Goal: Task Accomplishment & Management: Use online tool/utility

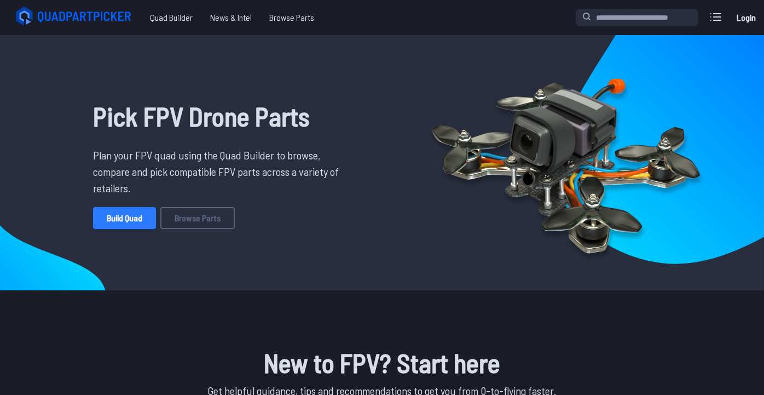
click at [113, 229] on link "Build Quad" at bounding box center [124, 218] width 63 height 22
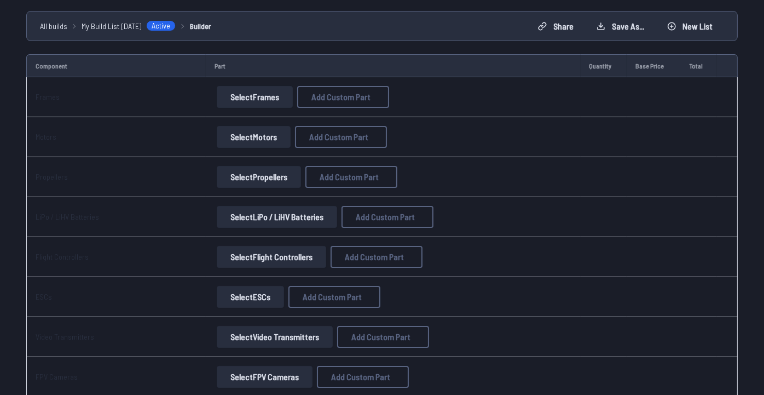
scroll to position [109, 0]
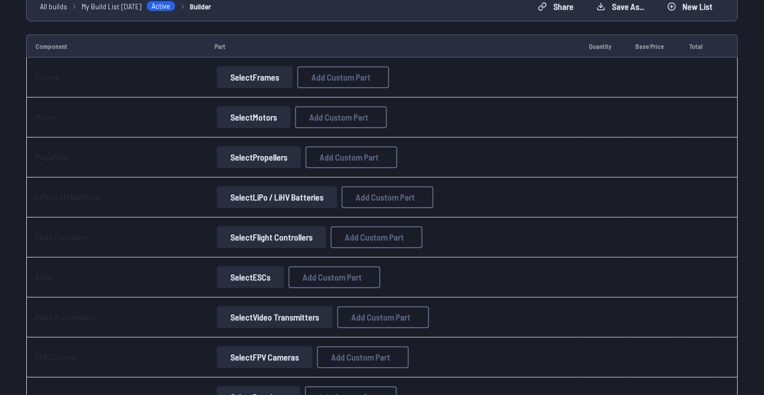
click at [264, 128] on button "Select Motors" at bounding box center [254, 117] width 74 height 22
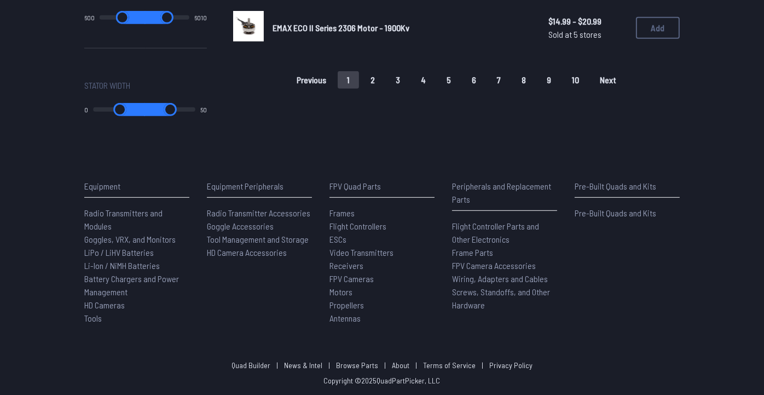
scroll to position [1040, 0]
click at [375, 89] on button "2" at bounding box center [372, 80] width 23 height 18
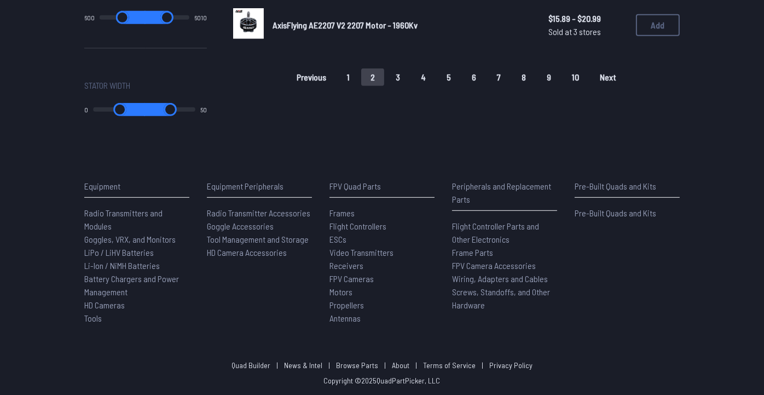
scroll to position [985, 0]
click at [346, 86] on button "1" at bounding box center [348, 77] width 21 height 18
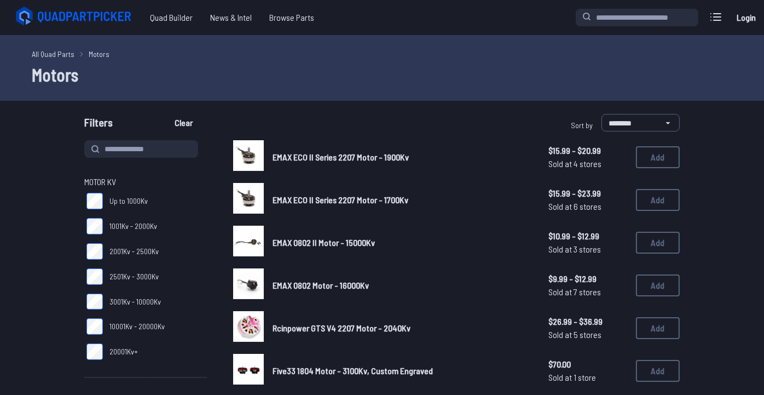
scroll to position [109, 0]
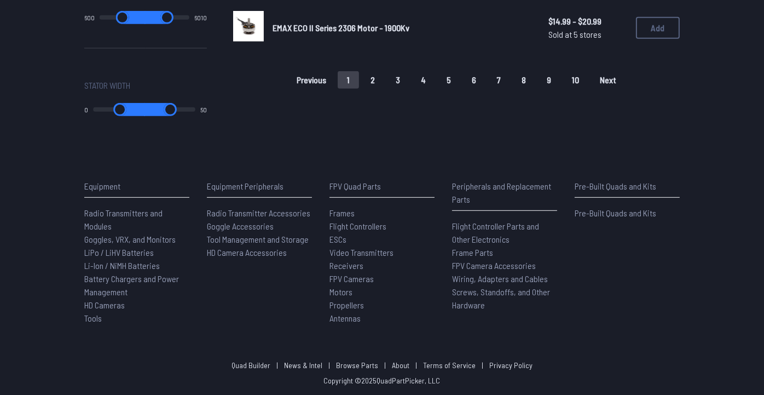
scroll to position [1040, 0]
click at [380, 89] on button "2" at bounding box center [372, 80] width 23 height 18
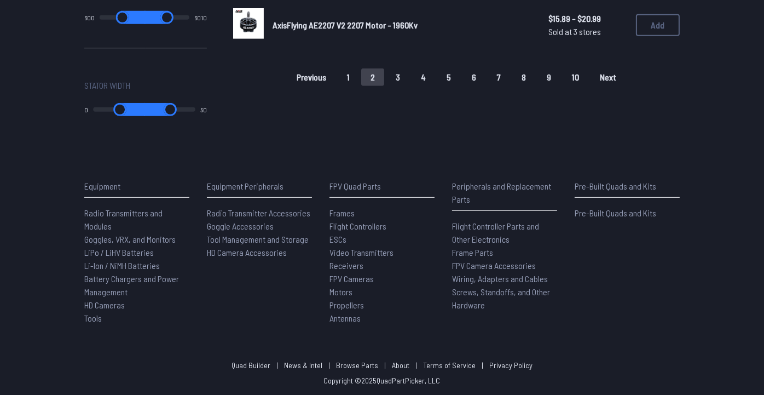
scroll to position [985, 0]
click at [404, 86] on button "3" at bounding box center [397, 77] width 23 height 18
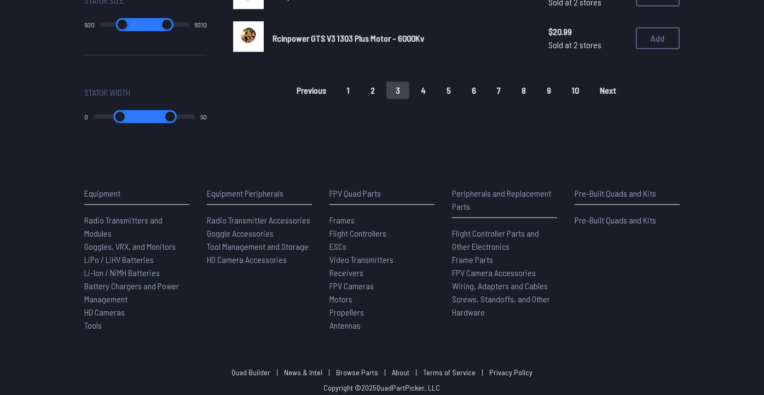
scroll to position [985, 0]
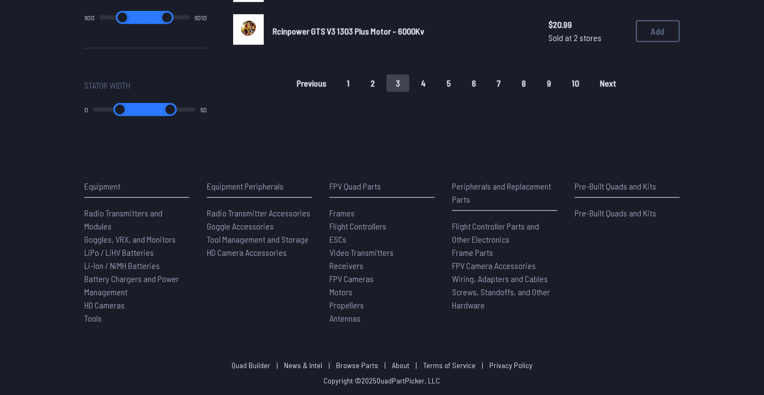
click at [434, 92] on button "4" at bounding box center [424, 83] width 24 height 18
click at [460, 92] on button "5" at bounding box center [448, 83] width 23 height 18
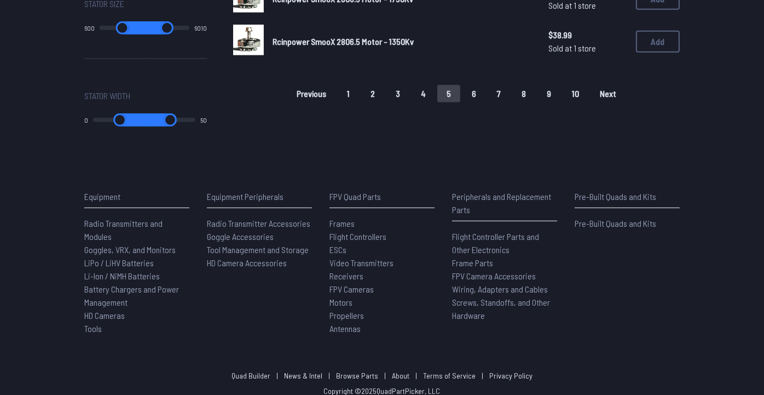
scroll to position [930, 0]
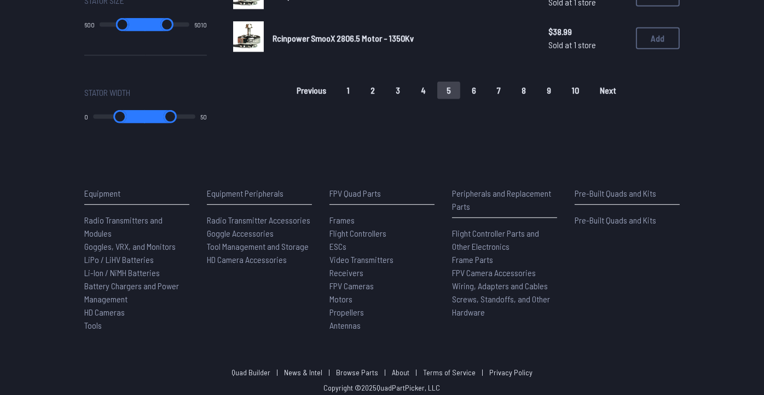
click at [485, 99] on button "6" at bounding box center [473, 91] width 23 height 18
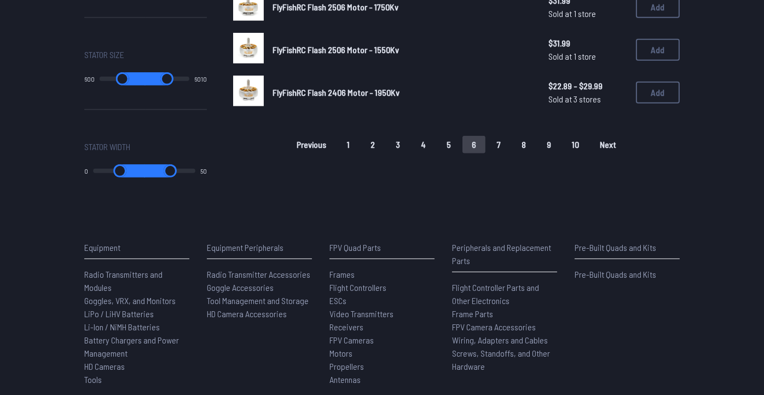
scroll to position [930, 0]
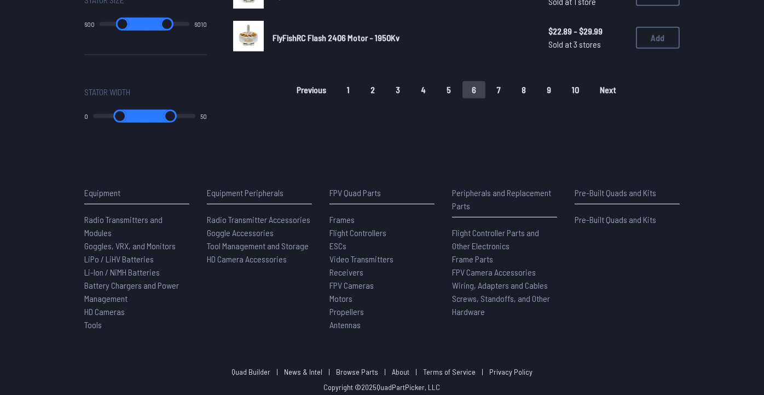
click at [510, 99] on button "7" at bounding box center [499, 90] width 22 height 18
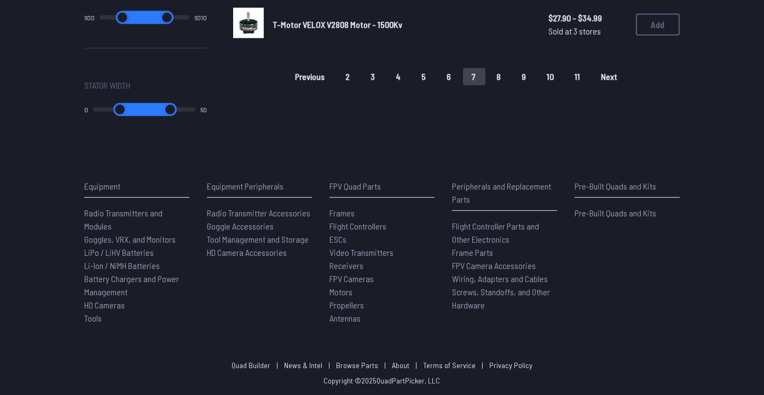
scroll to position [985, 0]
click at [511, 85] on button "8" at bounding box center [499, 77] width 23 height 18
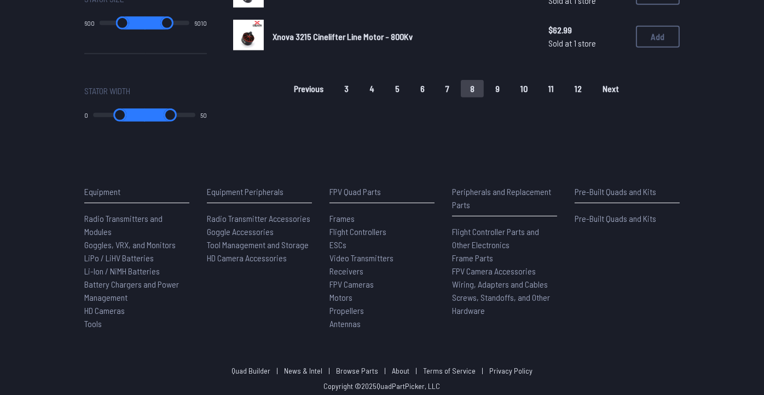
scroll to position [985, 0]
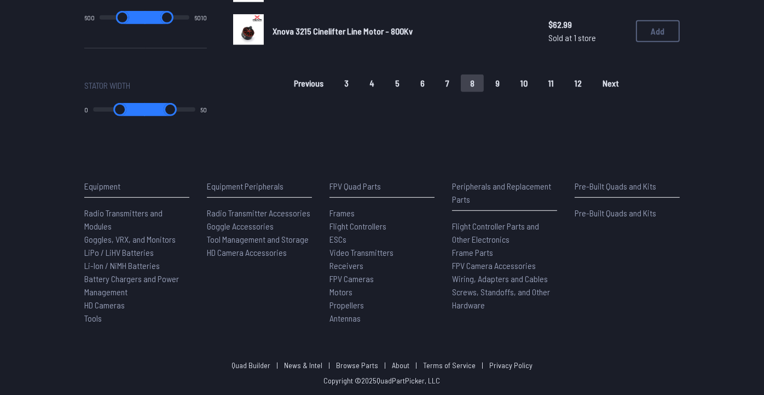
click at [509, 92] on button "9" at bounding box center [497, 83] width 23 height 18
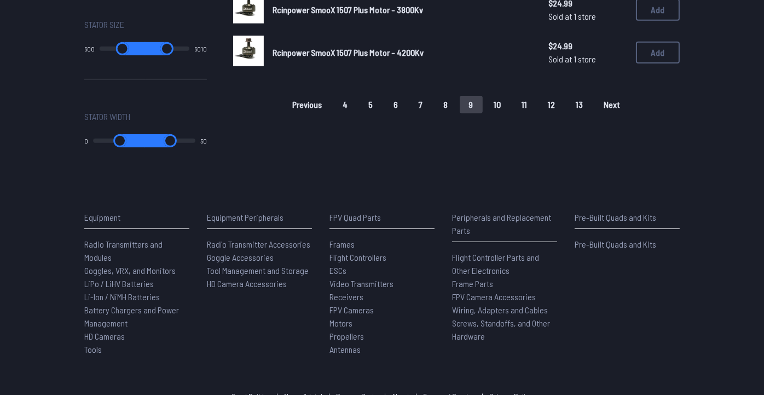
scroll to position [930, 0]
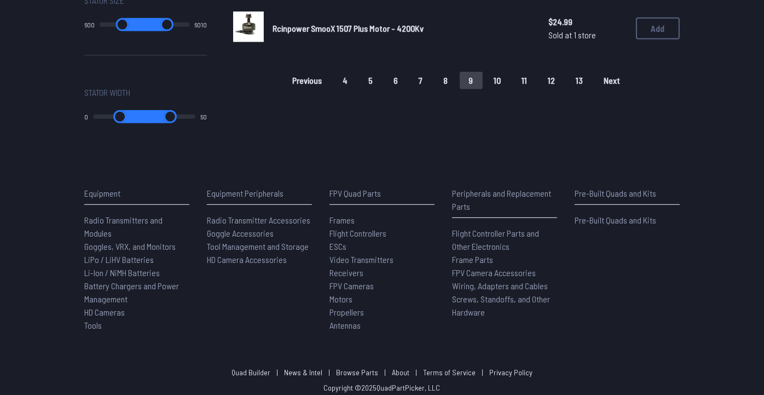
click at [511, 89] on button "10" at bounding box center [498, 81] width 26 height 18
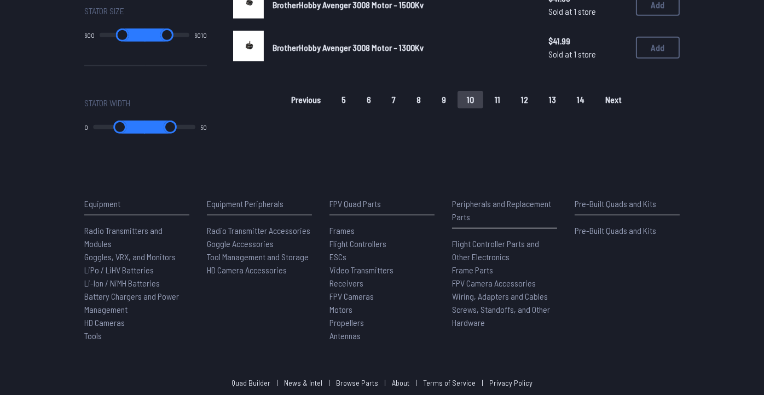
scroll to position [930, 0]
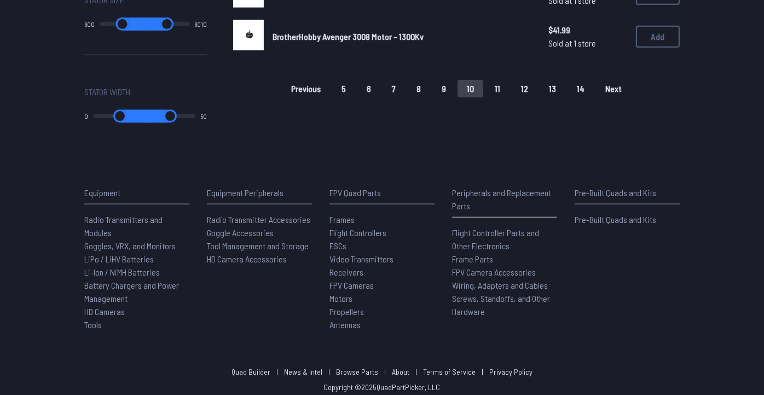
click at [510, 97] on button "11" at bounding box center [497, 89] width 24 height 18
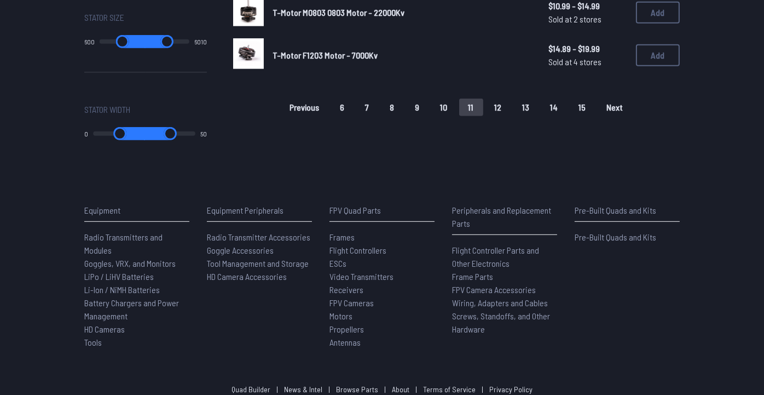
scroll to position [930, 0]
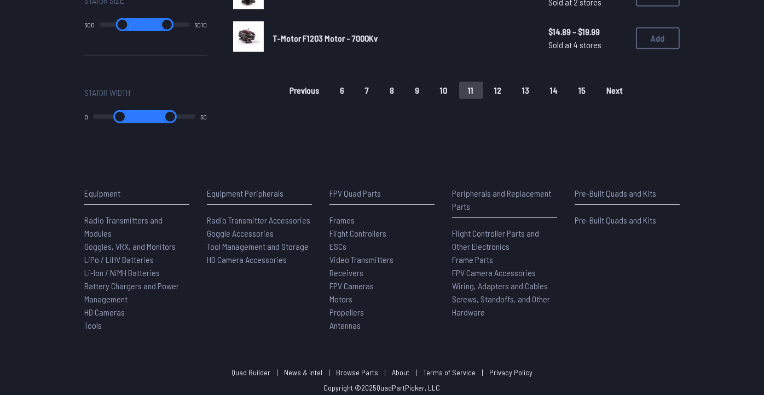
click at [511, 99] on button "12" at bounding box center [498, 91] width 26 height 18
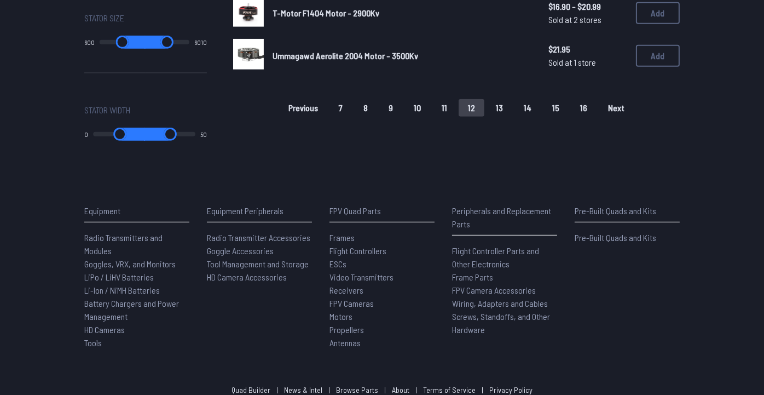
scroll to position [930, 0]
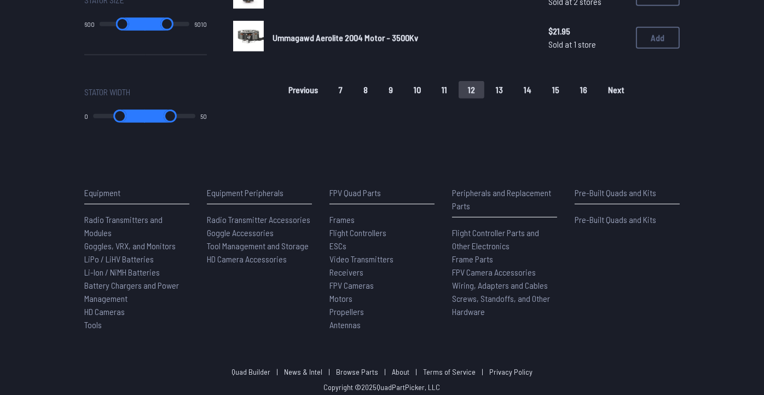
click at [512, 99] on button "13" at bounding box center [500, 90] width 26 height 18
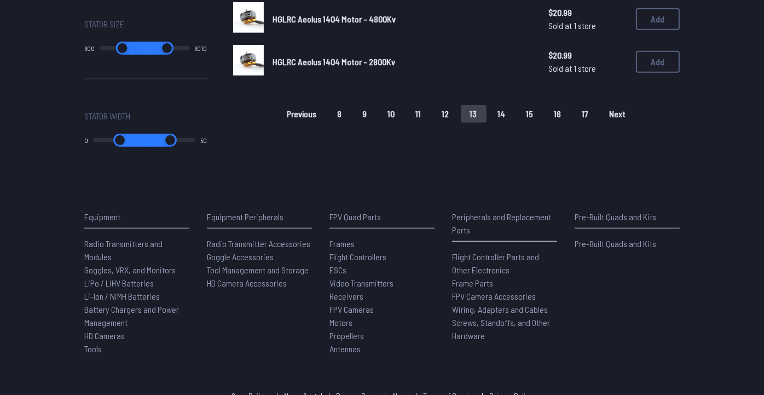
scroll to position [930, 0]
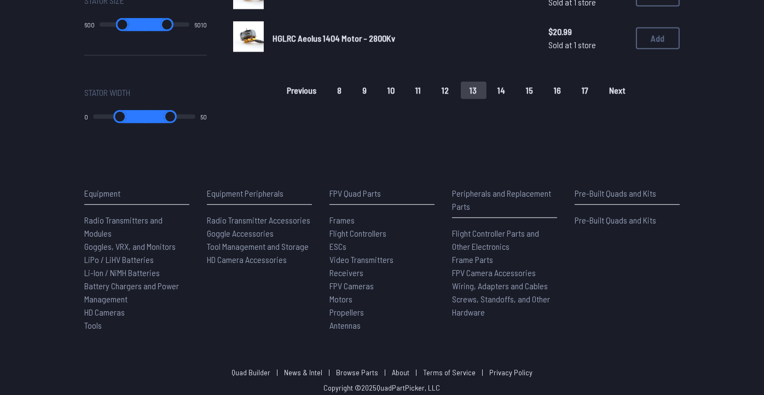
click at [515, 99] on button "14" at bounding box center [502, 91] width 26 height 18
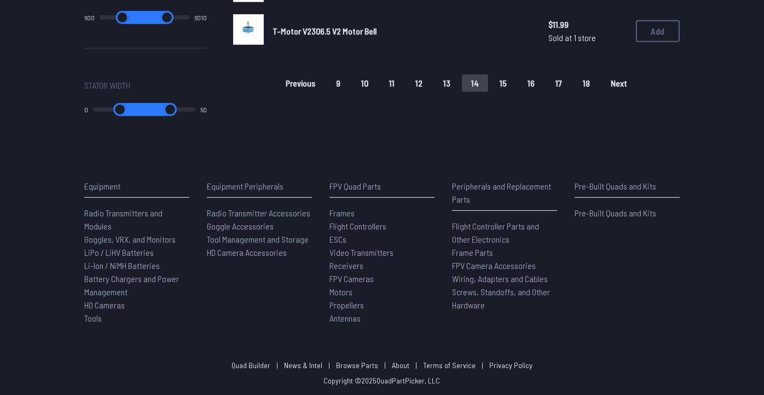
scroll to position [1040, 0]
click at [516, 92] on button "15" at bounding box center [503, 83] width 26 height 18
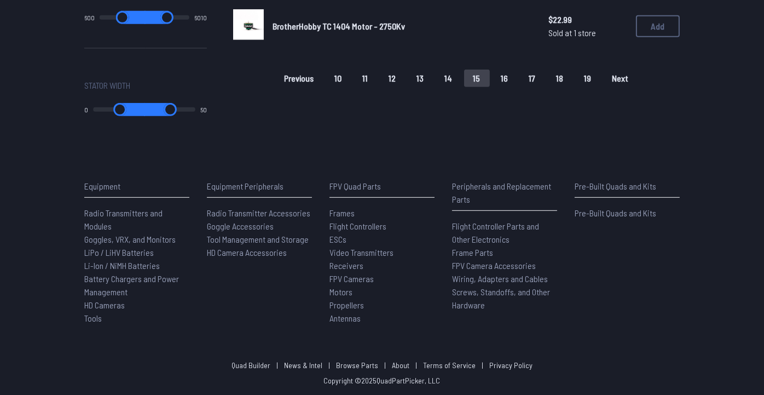
scroll to position [985, 0]
click at [518, 87] on button "16" at bounding box center [505, 79] width 26 height 18
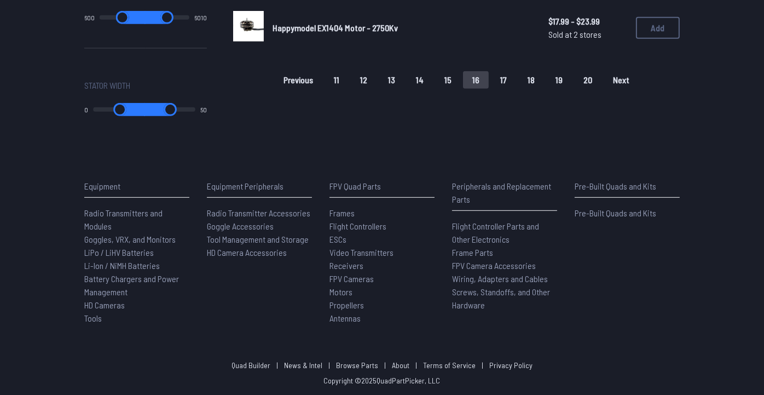
scroll to position [985, 0]
click at [516, 89] on button "17" at bounding box center [503, 80] width 25 height 18
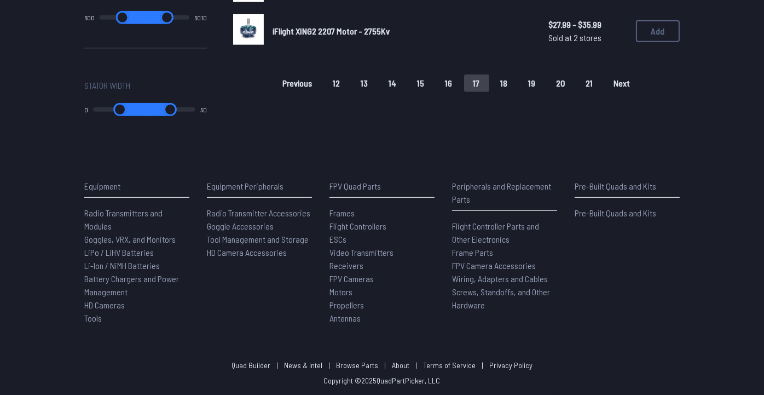
scroll to position [985, 0]
click at [517, 92] on button "18" at bounding box center [504, 83] width 26 height 18
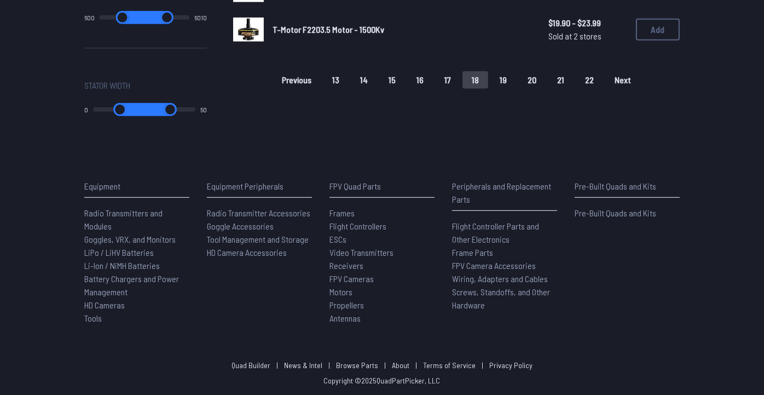
scroll to position [985, 0]
click at [516, 89] on button "19" at bounding box center [503, 80] width 26 height 18
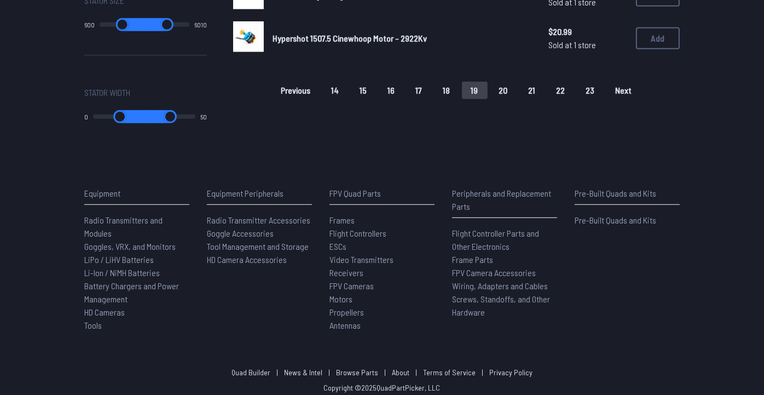
scroll to position [985, 0]
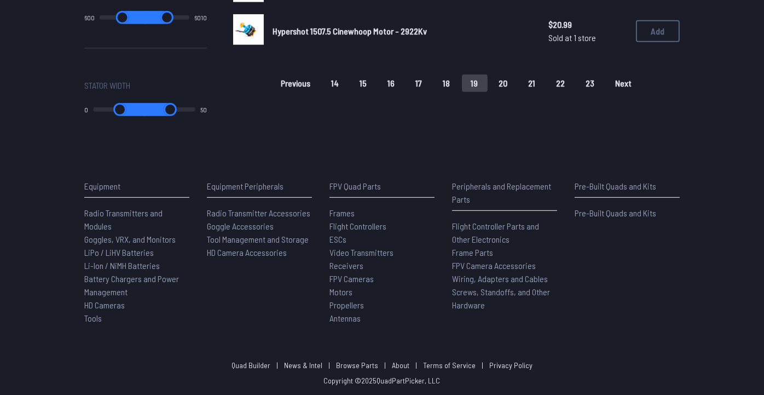
click at [517, 92] on button "20" at bounding box center [503, 83] width 27 height 18
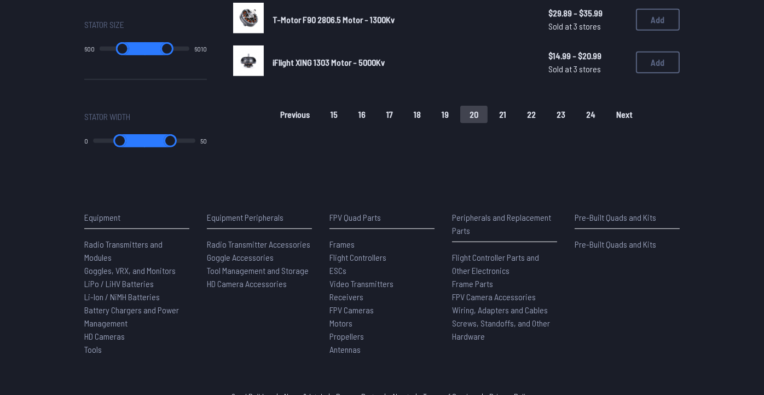
scroll to position [930, 0]
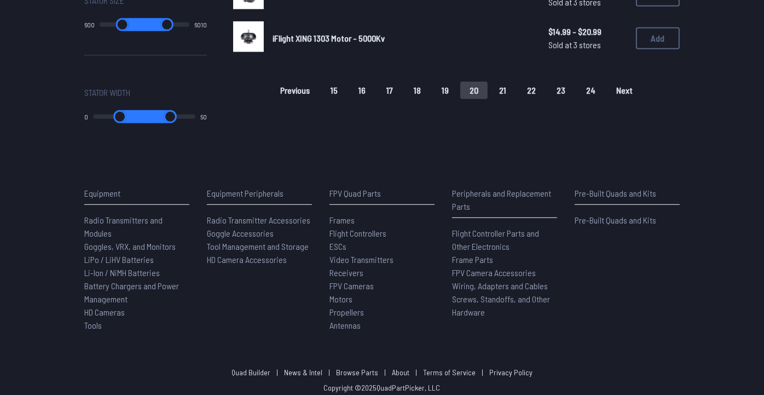
click at [516, 99] on button "21" at bounding box center [503, 91] width 26 height 18
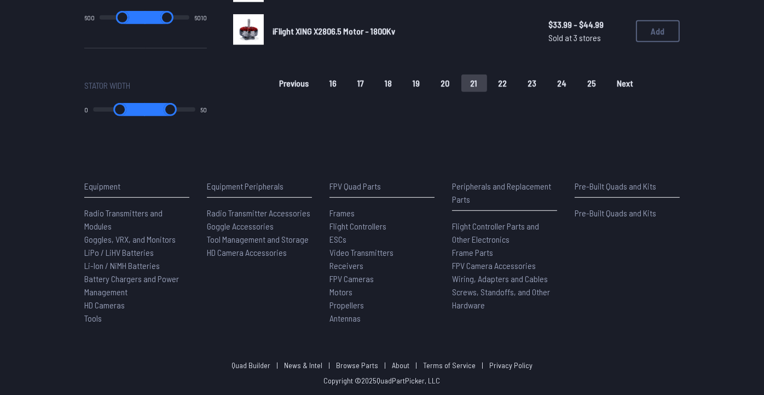
click at [517, 92] on button "22" at bounding box center [502, 83] width 27 height 18
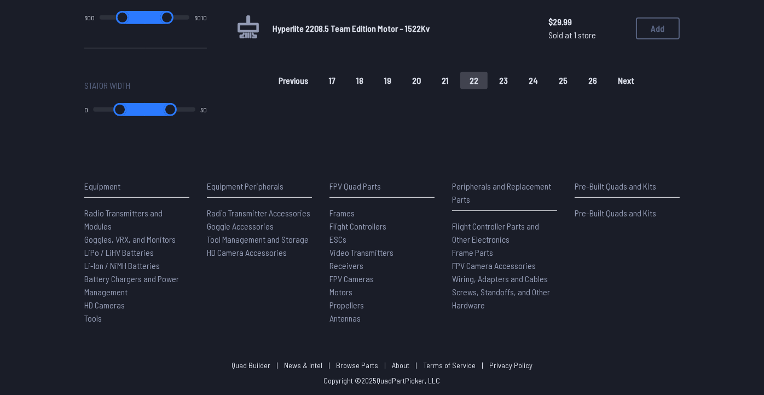
scroll to position [985, 0]
click at [517, 89] on button "23" at bounding box center [503, 81] width 27 height 18
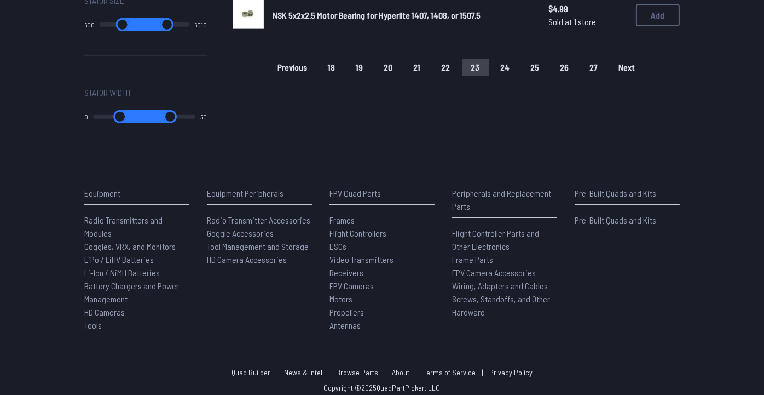
scroll to position [985, 0]
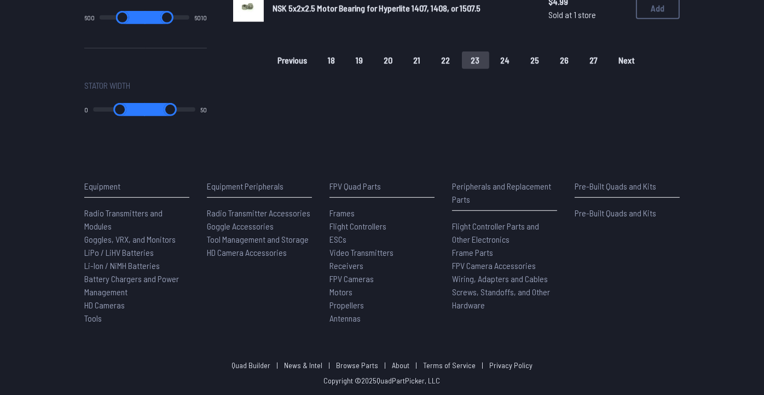
click at [519, 69] on button "24" at bounding box center [505, 60] width 28 height 18
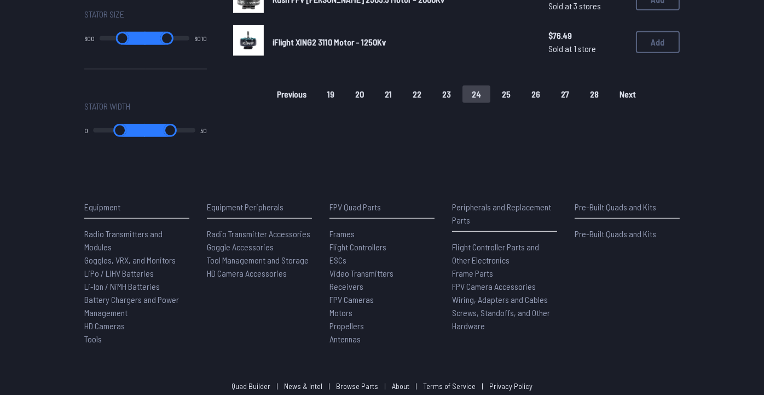
scroll to position [930, 0]
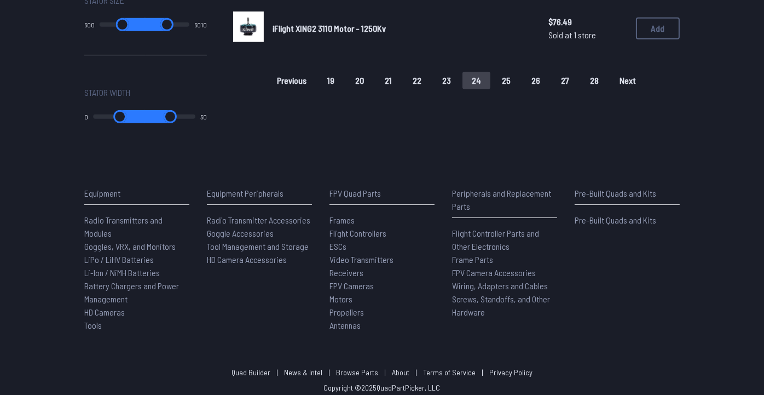
click at [520, 89] on button "25" at bounding box center [506, 81] width 27 height 18
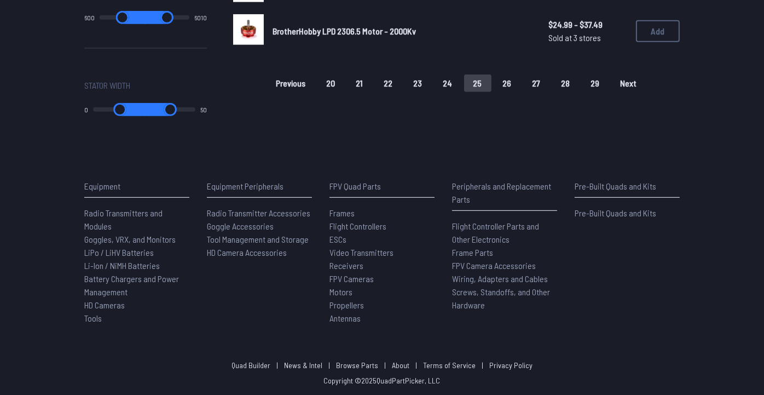
scroll to position [985, 0]
click at [521, 92] on button "26" at bounding box center [507, 83] width 27 height 18
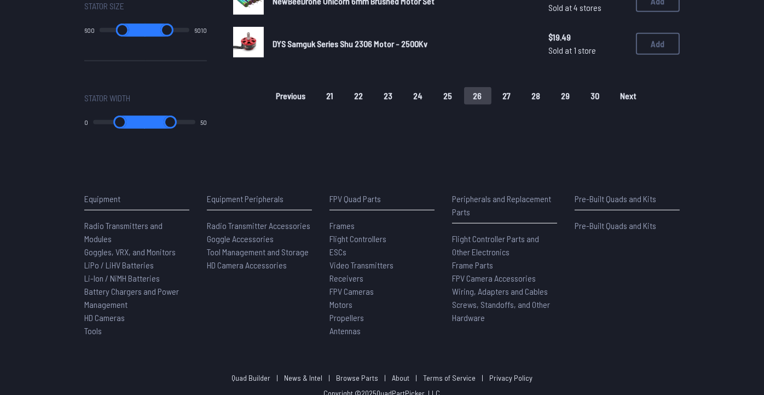
scroll to position [930, 0]
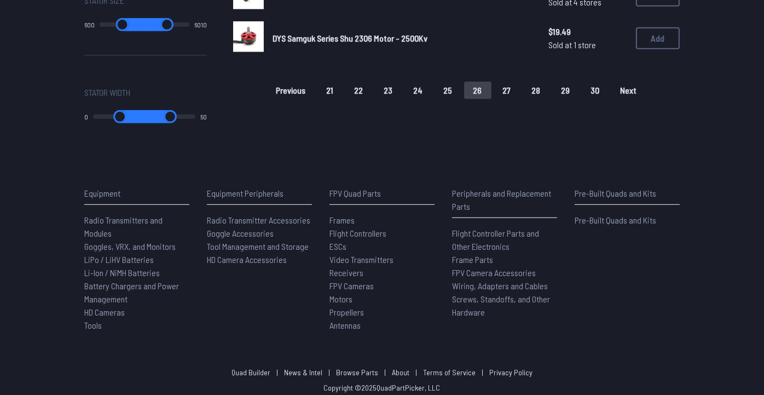
click at [520, 99] on button "27" at bounding box center [507, 91] width 27 height 18
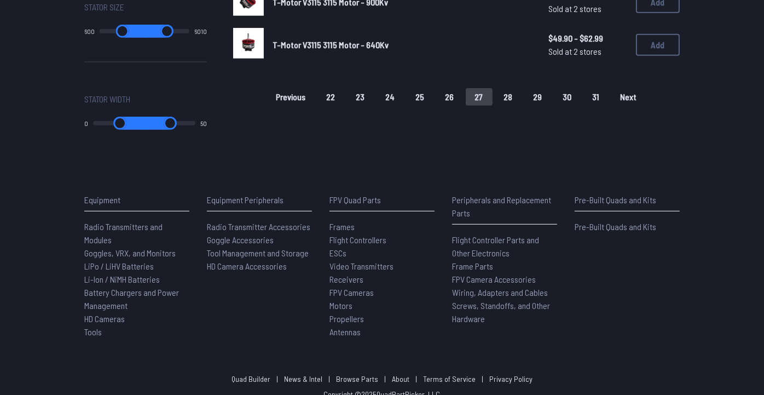
scroll to position [930, 0]
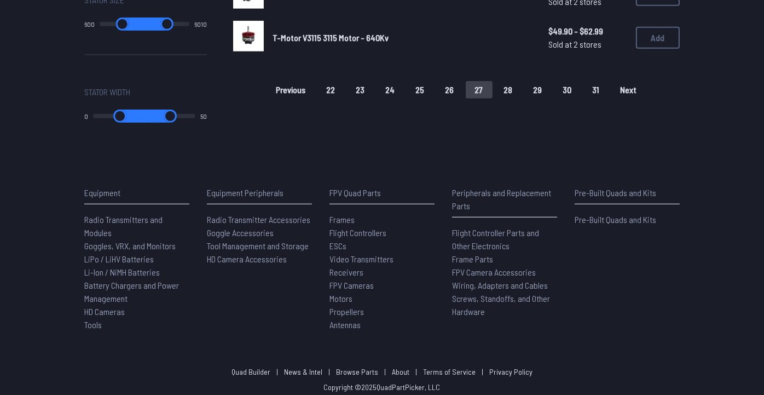
click at [522, 99] on button "28" at bounding box center [508, 90] width 27 height 18
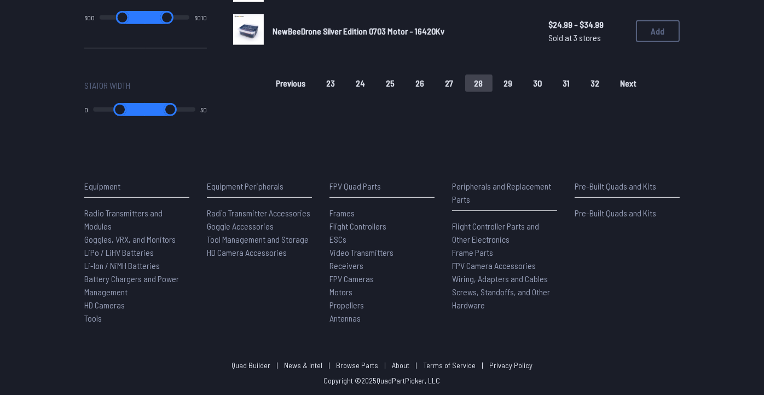
click at [522, 92] on button "29" at bounding box center [508, 83] width 27 height 18
click at [522, 92] on button "30" at bounding box center [508, 83] width 27 height 18
click at [520, 92] on button "31" at bounding box center [507, 83] width 26 height 18
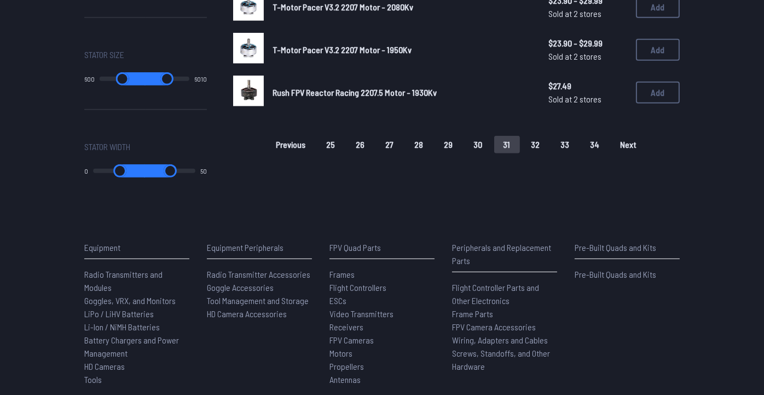
scroll to position [930, 0]
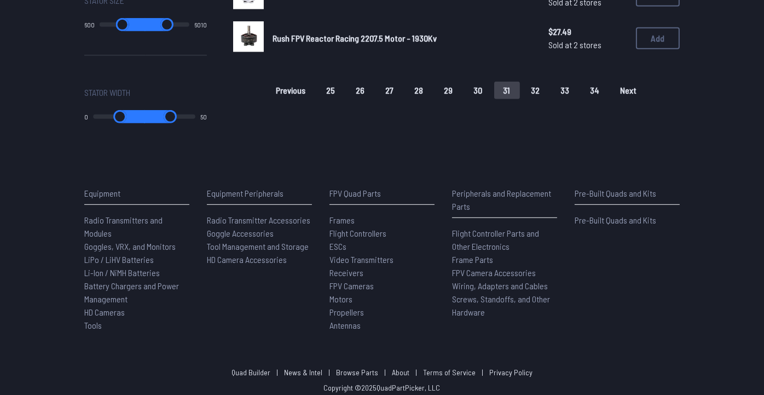
click at [550, 99] on button "32" at bounding box center [535, 91] width 27 height 18
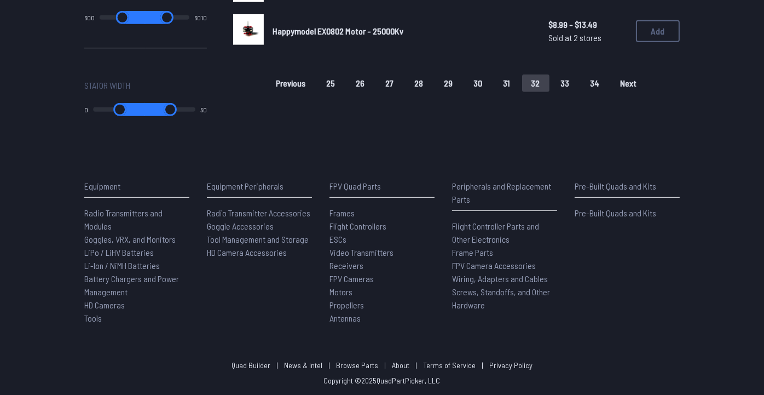
scroll to position [1040, 0]
click at [579, 92] on button "33" at bounding box center [565, 83] width 27 height 18
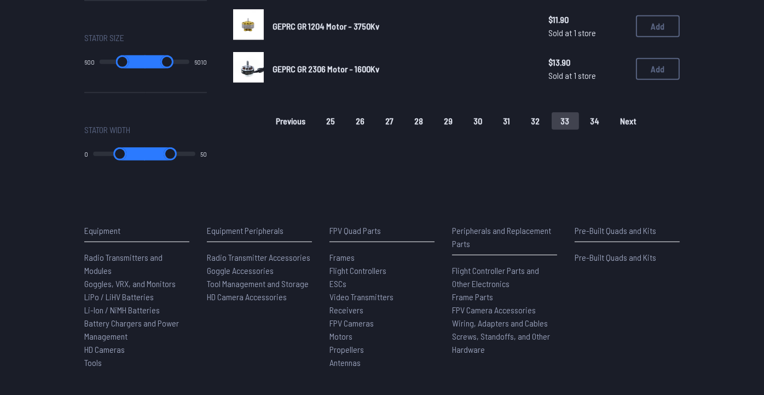
scroll to position [930, 0]
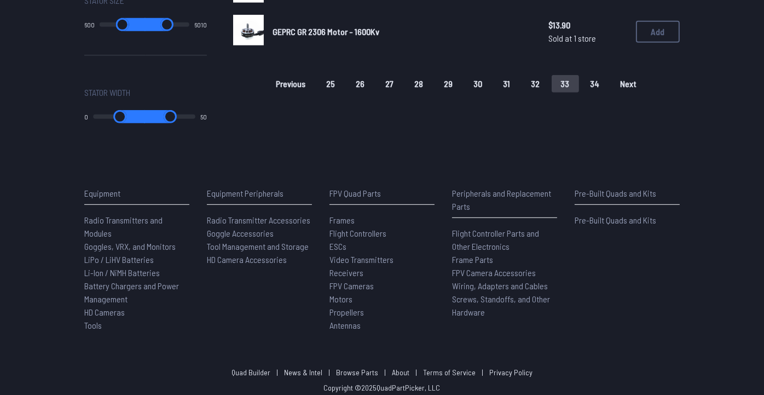
click at [609, 92] on button "34" at bounding box center [595, 84] width 28 height 18
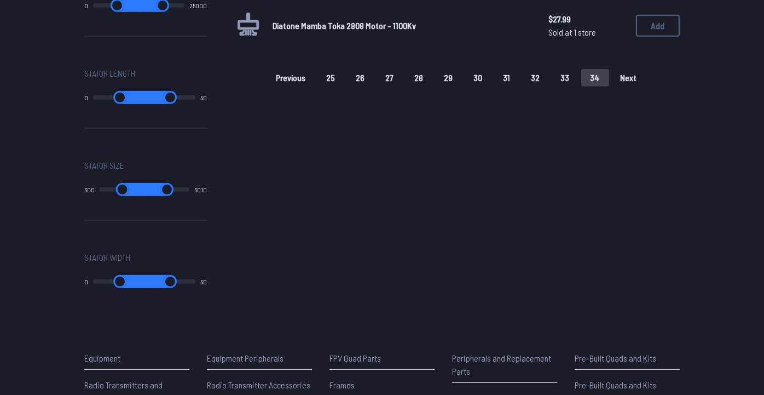
scroll to position [766, 0]
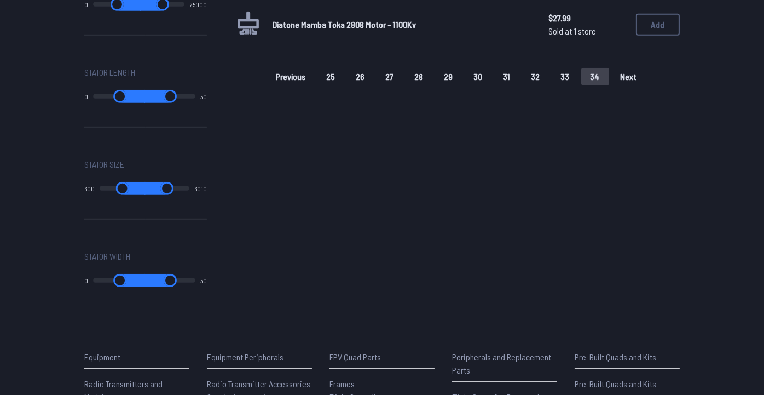
click at [609, 85] on button "34" at bounding box center [595, 77] width 28 height 18
click at [679, 85] on div "Previous 25 26 27 28 29 30 31 32 33 34 Next" at bounding box center [456, 77] width 447 height 18
